Goal: Navigation & Orientation: Find specific page/section

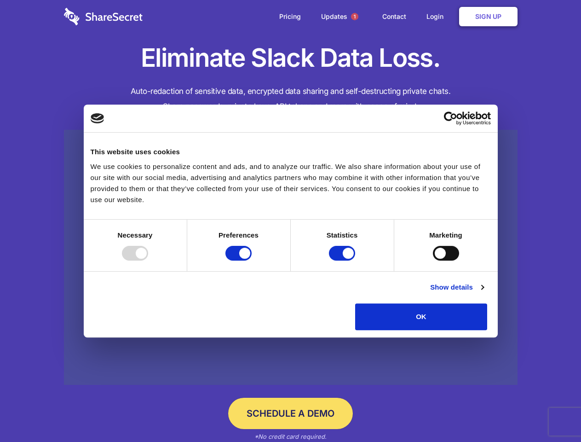
click at [148, 260] on div at bounding box center [135, 253] width 26 height 15
click at [252, 260] on input "Preferences" at bounding box center [238, 253] width 26 height 15
checkbox input "false"
click at [343, 260] on input "Statistics" at bounding box center [342, 253] width 26 height 15
checkbox input "false"
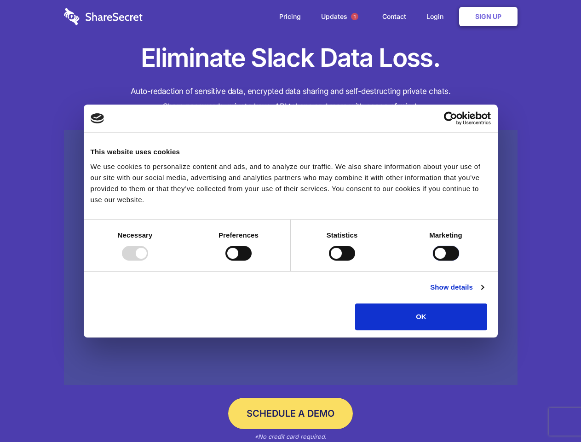
click at [433, 260] on input "Marketing" at bounding box center [446, 253] width 26 height 15
checkbox input "true"
click at [483, 293] on link "Show details" at bounding box center [456, 287] width 53 height 11
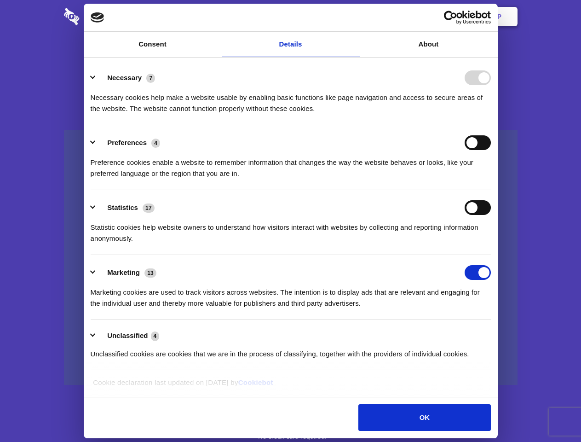
click at [491, 114] on div "Necessary cookies help make a website usable by enabling basic functions like p…" at bounding box center [291, 99] width 400 height 29
click at [354, 17] on span "1" at bounding box center [354, 16] width 7 height 7
